Goal: Task Accomplishment & Management: Manage account settings

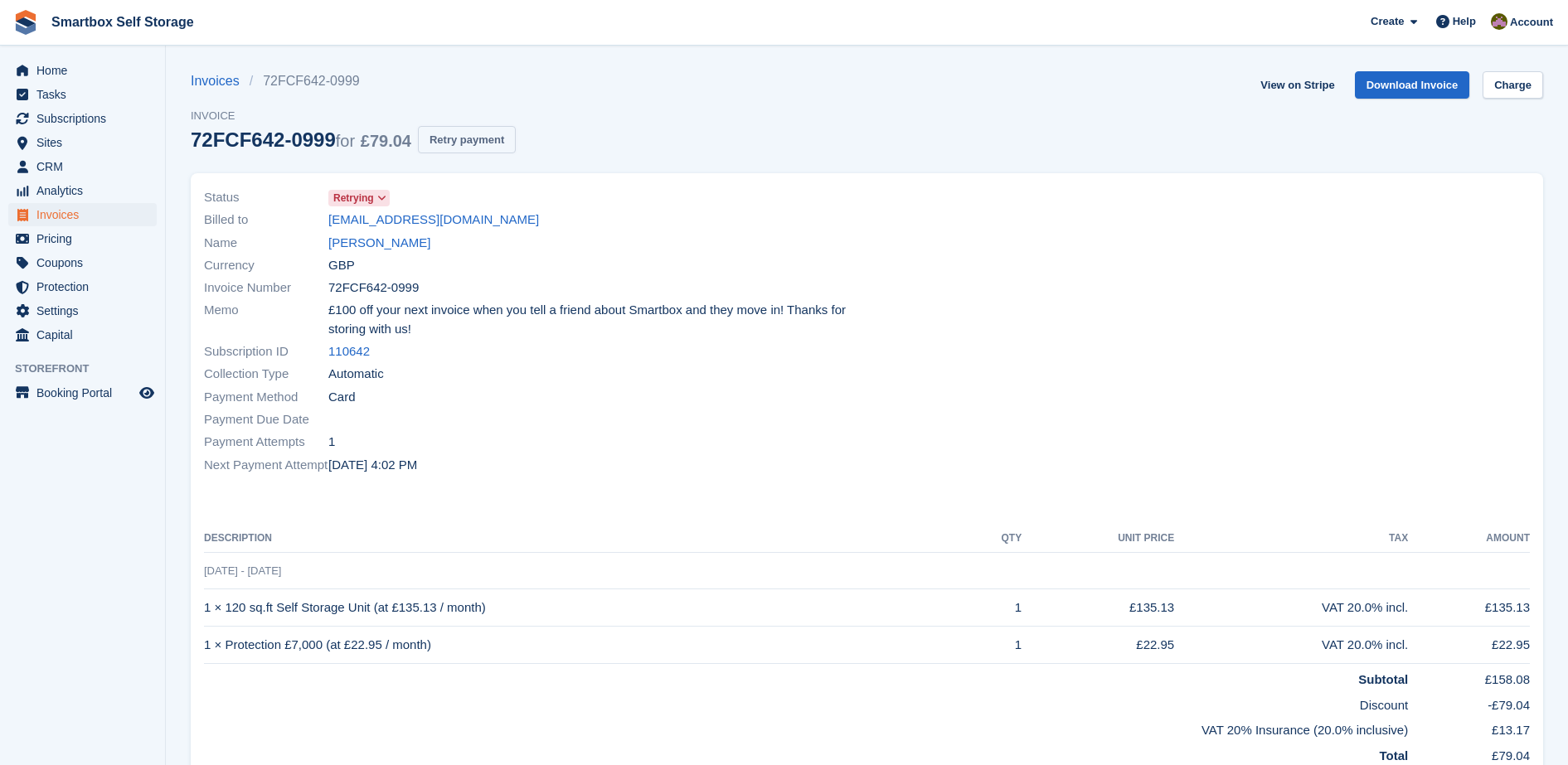
click at [451, 149] on button "Retry payment" at bounding box center [466, 139] width 98 height 28
click at [894, 657] on td "1 × Protection £7,000 (at £22.95 / month)" at bounding box center [584, 644] width 762 height 37
click at [406, 240] on link "[PERSON_NAME]" at bounding box center [378, 243] width 102 height 19
click at [464, 105] on div "Invoices 72FCF642-0999 Invoice 72FCF642-0999 for £79.04 Retry payment" at bounding box center [353, 122] width 325 height 102
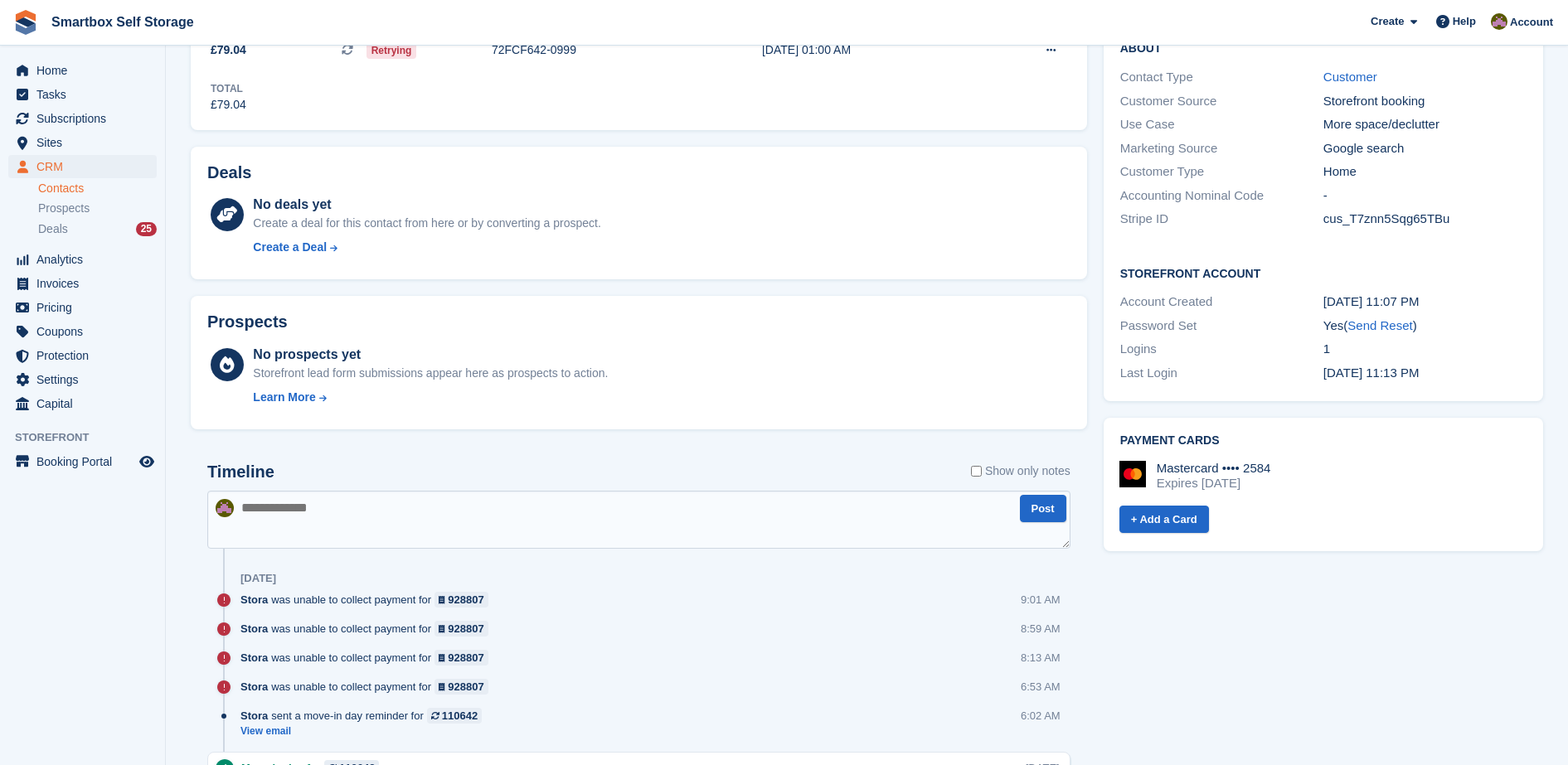
scroll to position [369, 0]
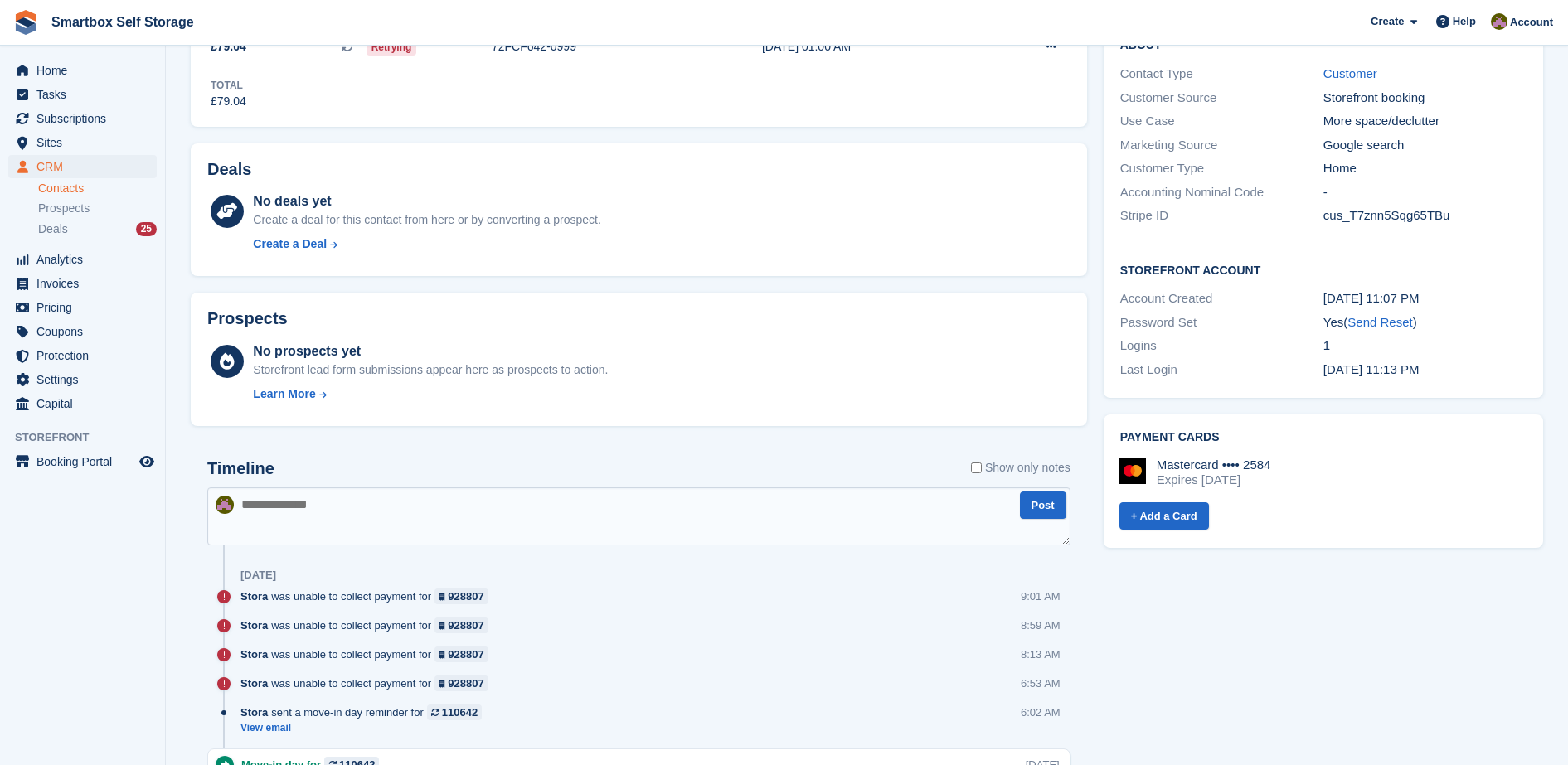
click at [565, 510] on textarea at bounding box center [638, 515] width 863 height 58
type textarea "*"
type textarea "**********"
